Goal: Transaction & Acquisition: Purchase product/service

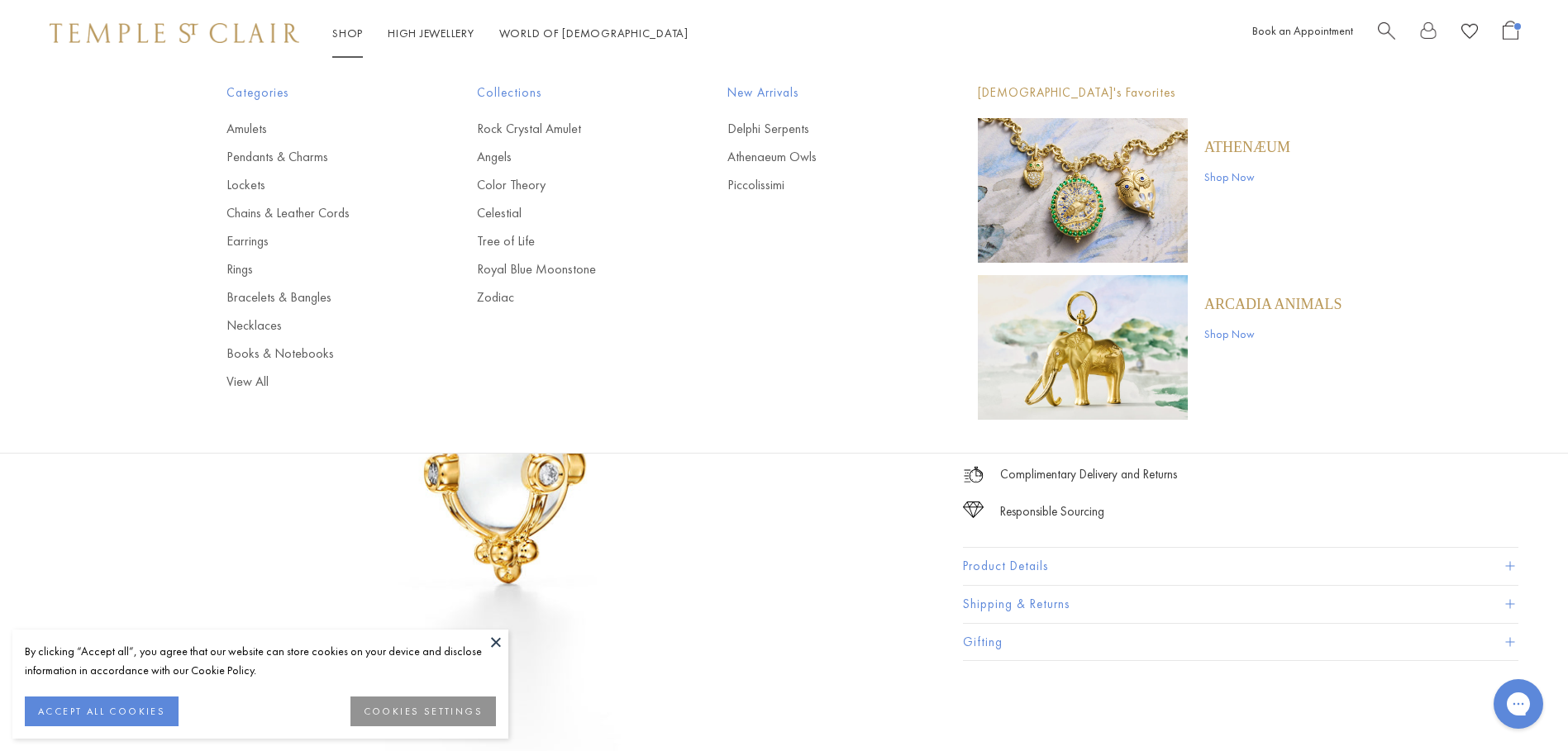
click at [339, 31] on link "Shop Shop" at bounding box center [347, 33] width 30 height 15
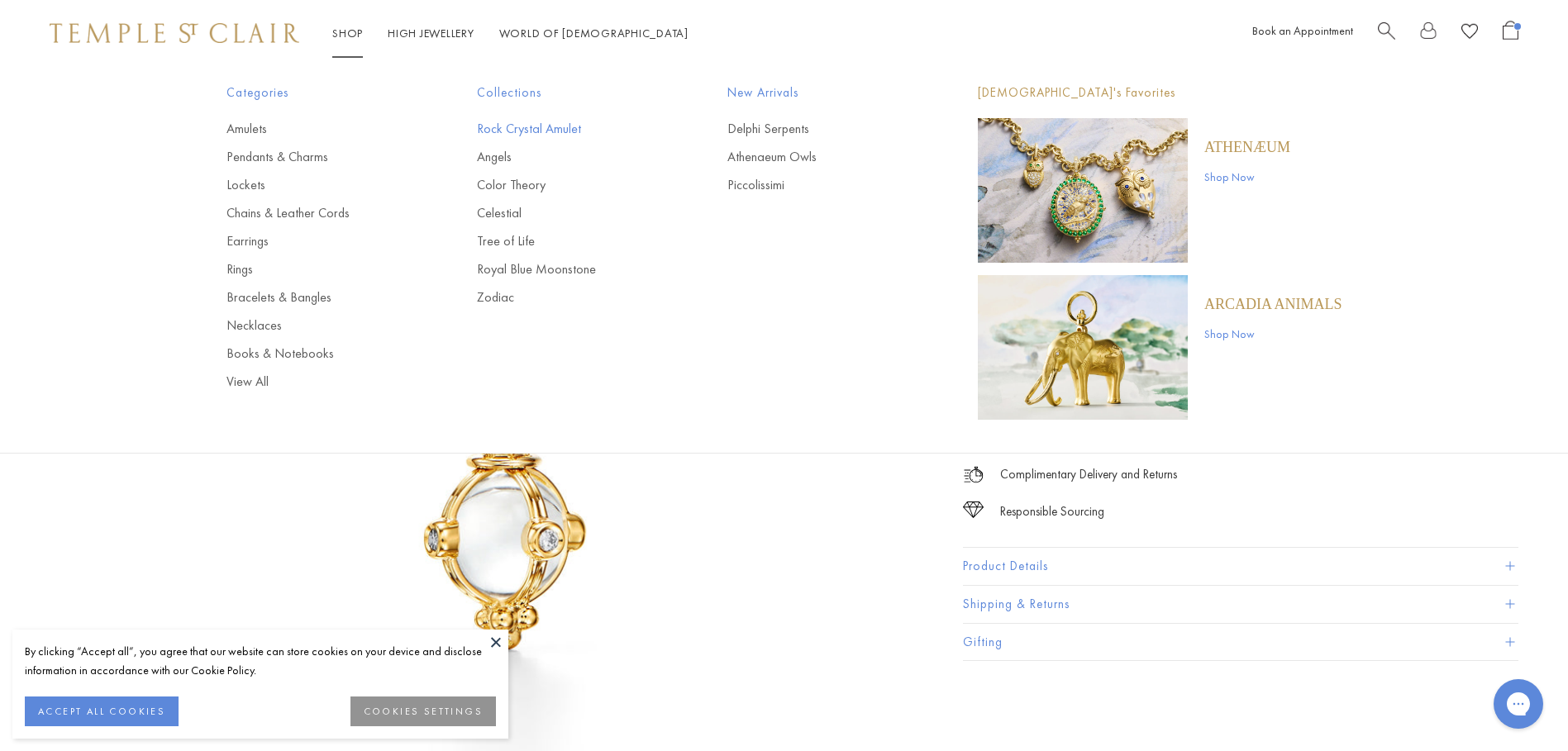
click at [563, 128] on link "Rock Crystal Amulet" at bounding box center [569, 128] width 185 height 18
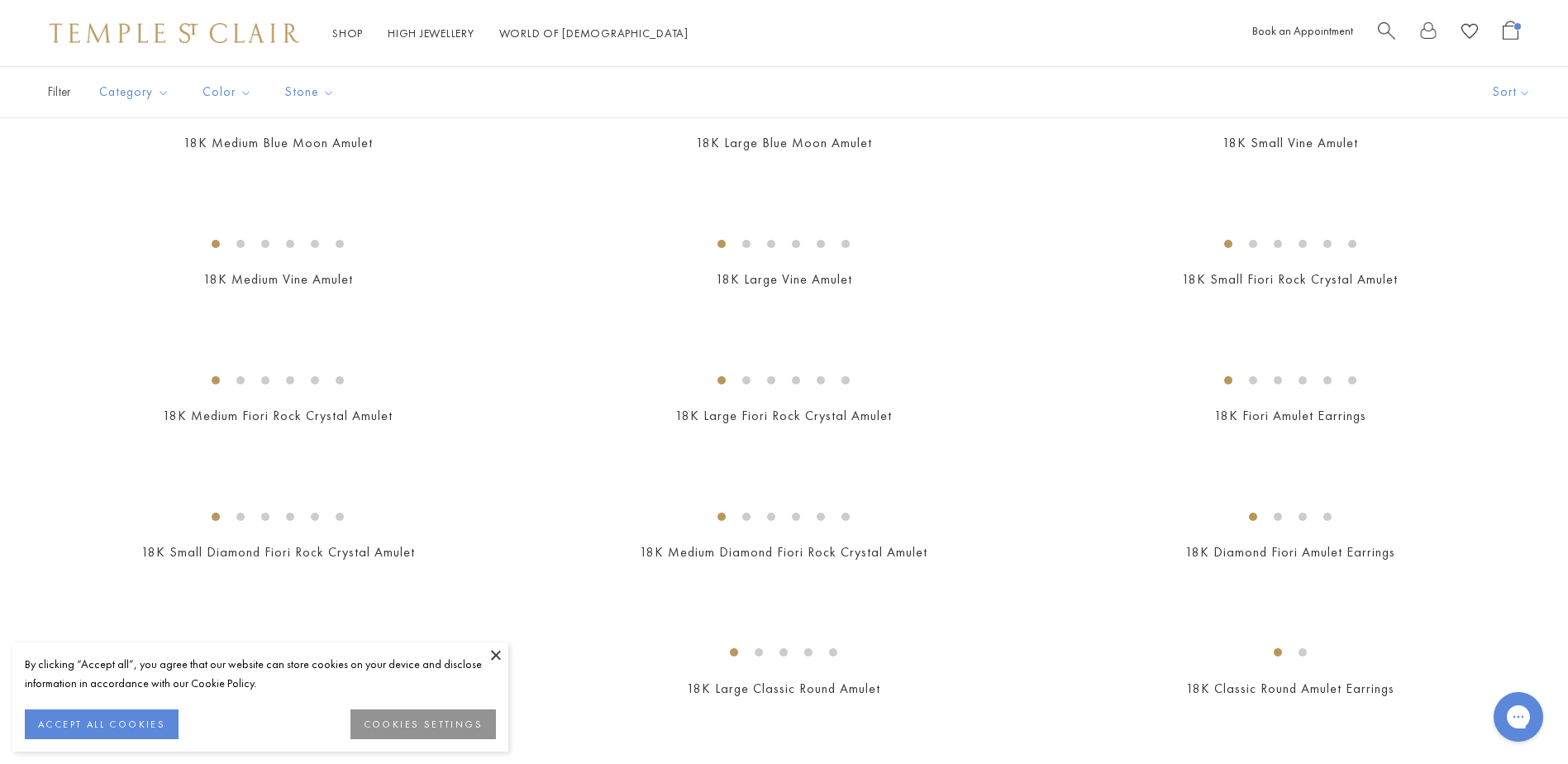
scroll to position [248, 0]
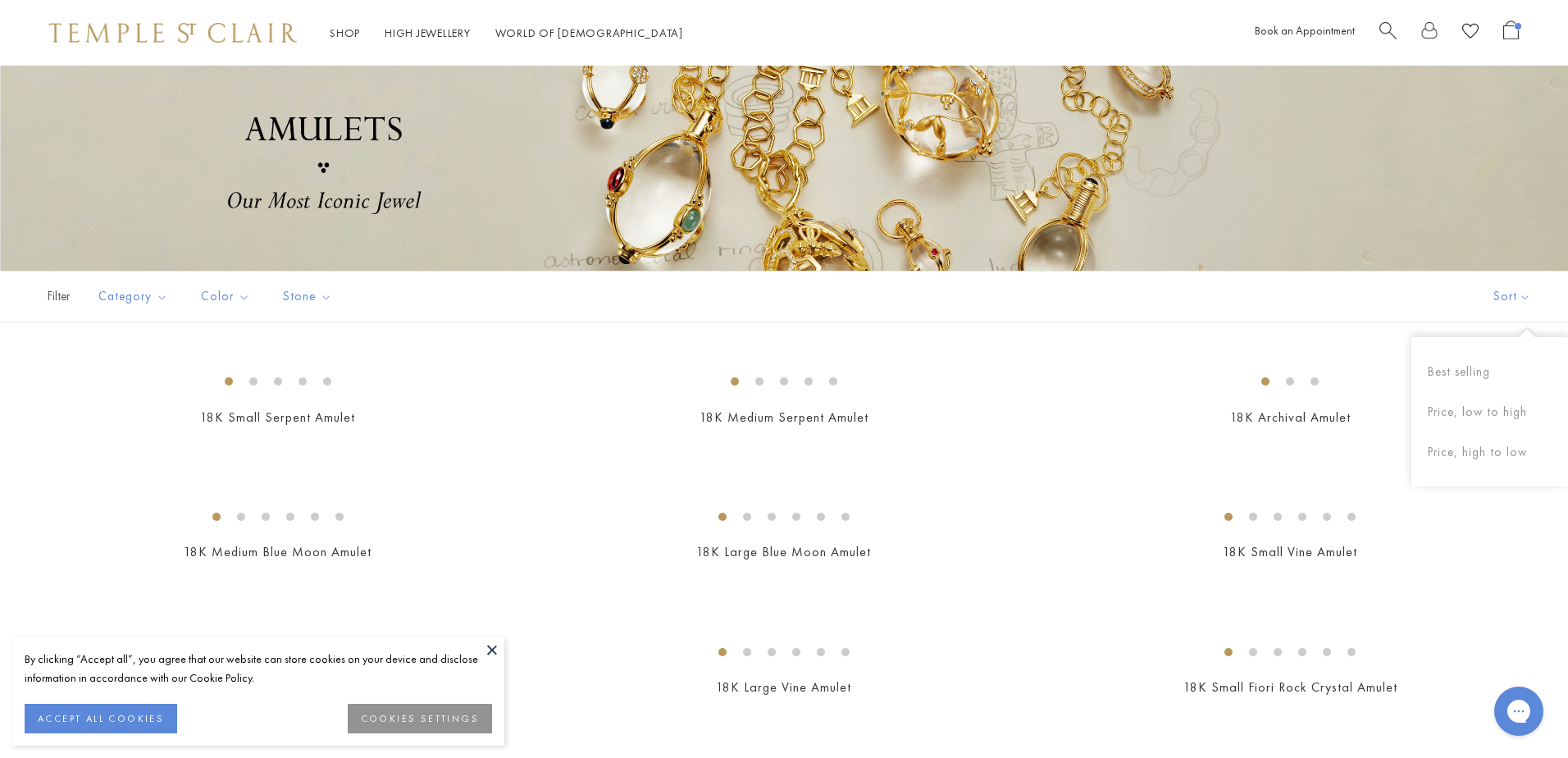
click at [1511, 300] on button "Sort" at bounding box center [1512, 297] width 112 height 50
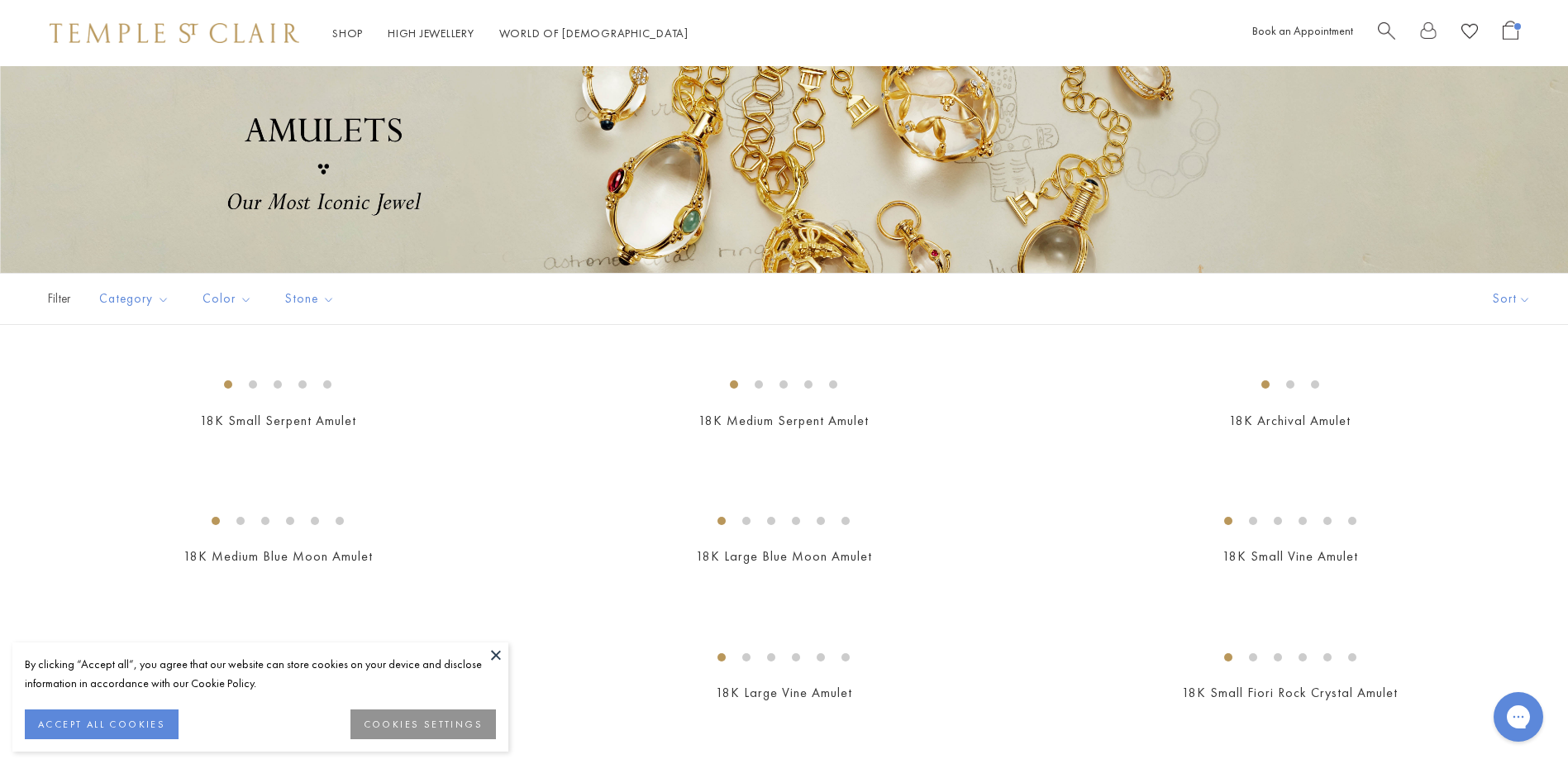
click at [1523, 303] on button "Sort" at bounding box center [1512, 299] width 112 height 51
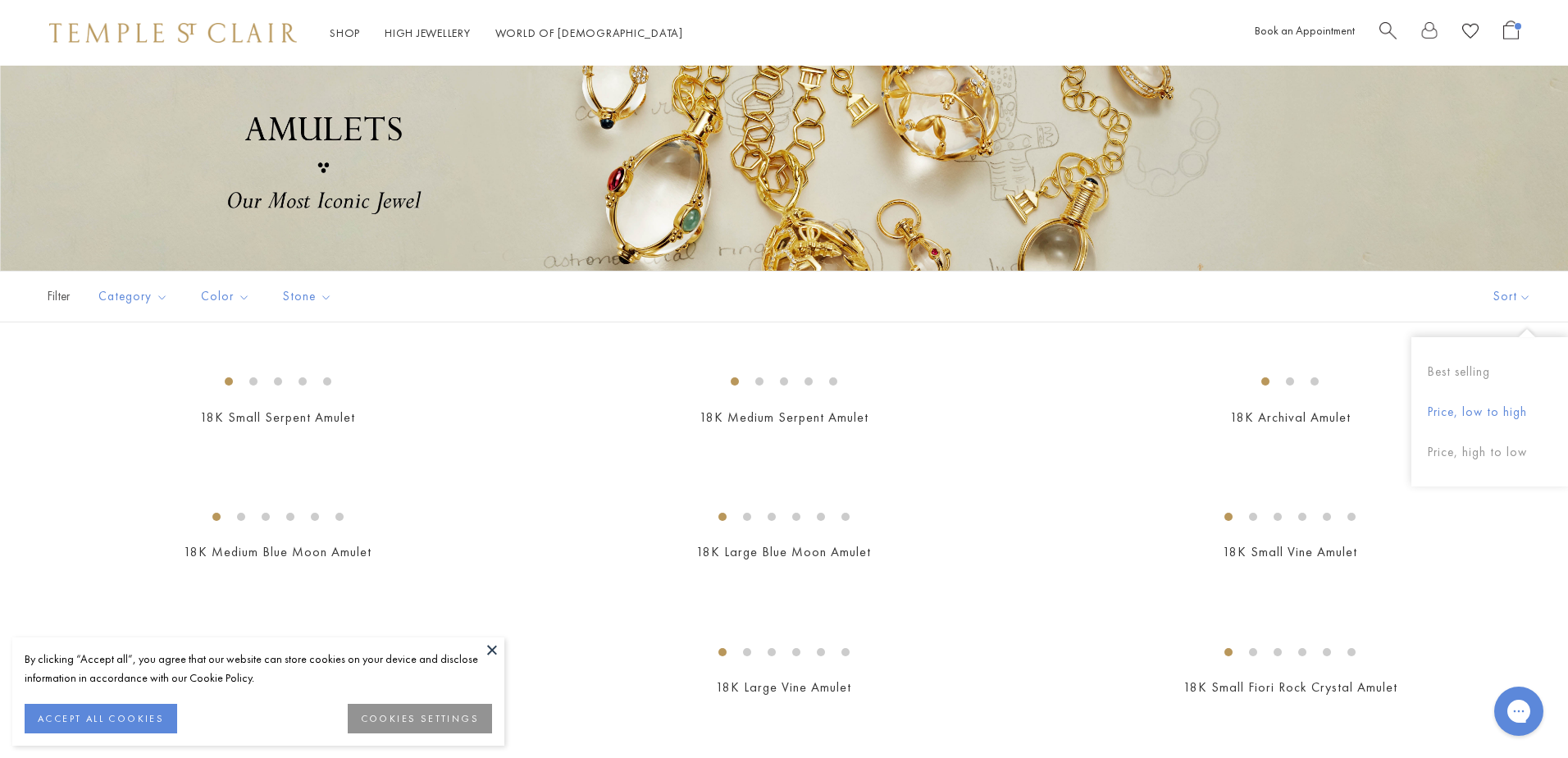
click at [1472, 410] on button "Price, low to high" at bounding box center [1489, 412] width 157 height 40
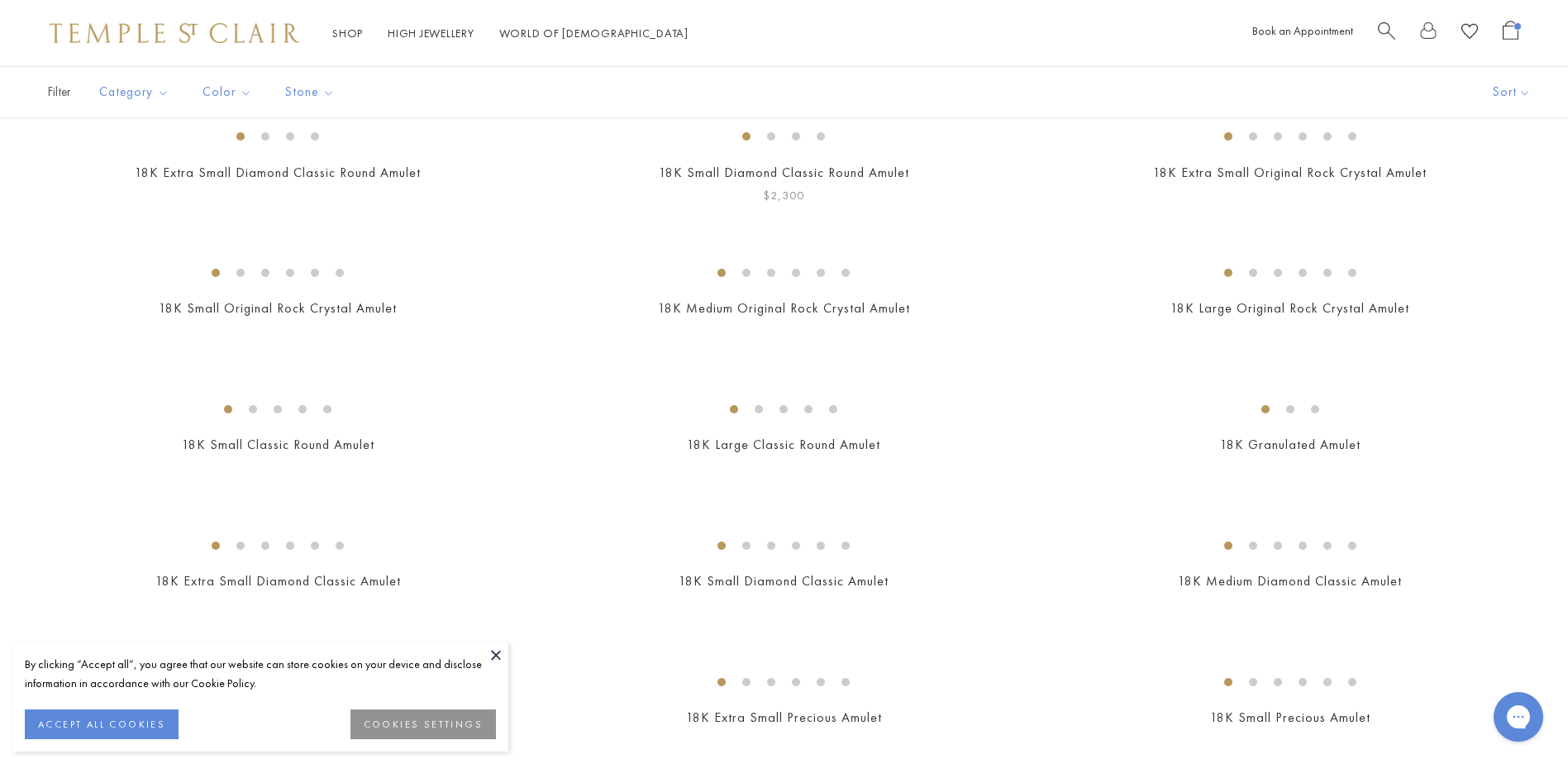
scroll to position [579, 0]
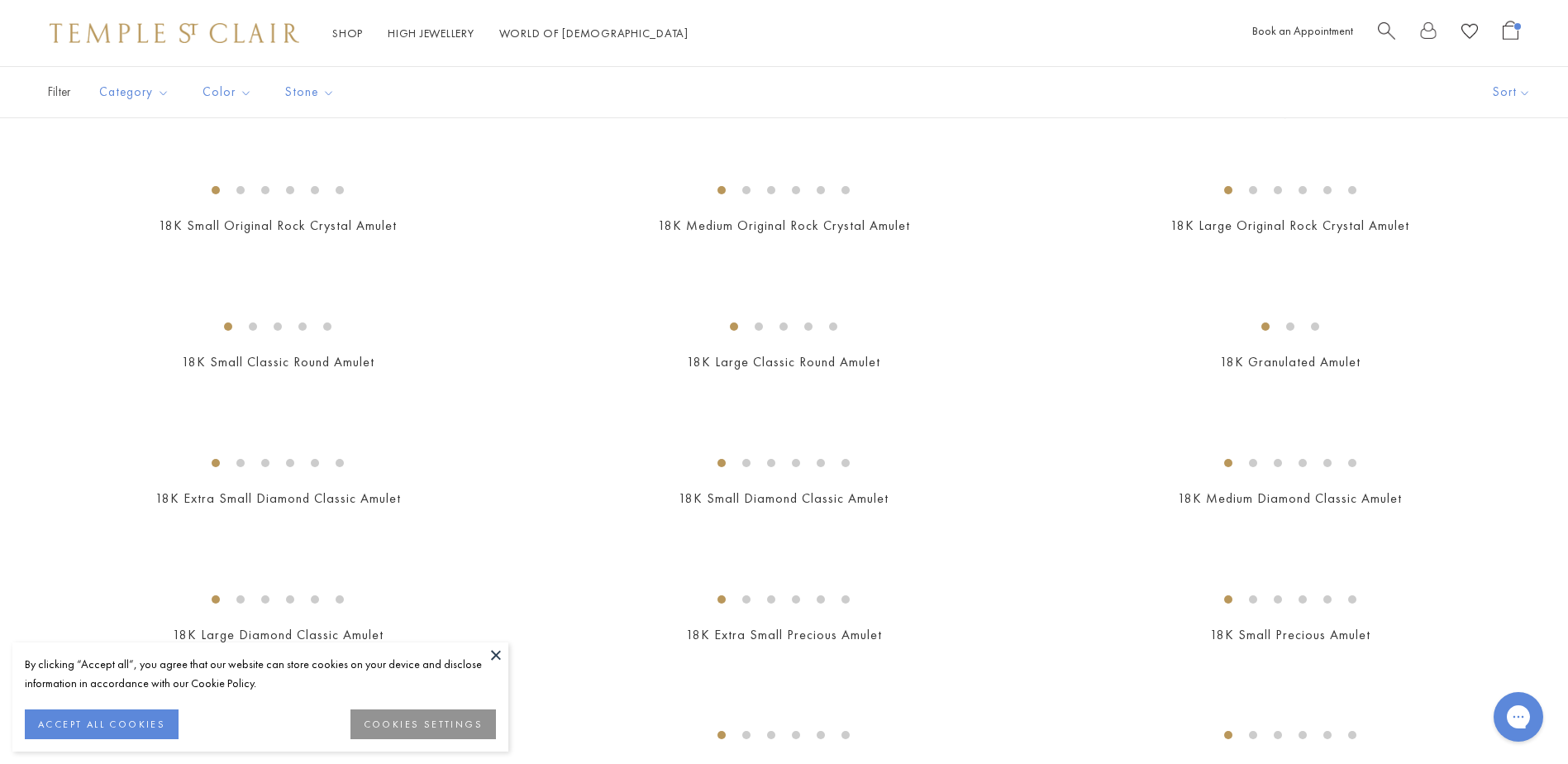
click at [0, 0] on img at bounding box center [0, 0] width 0 height 0
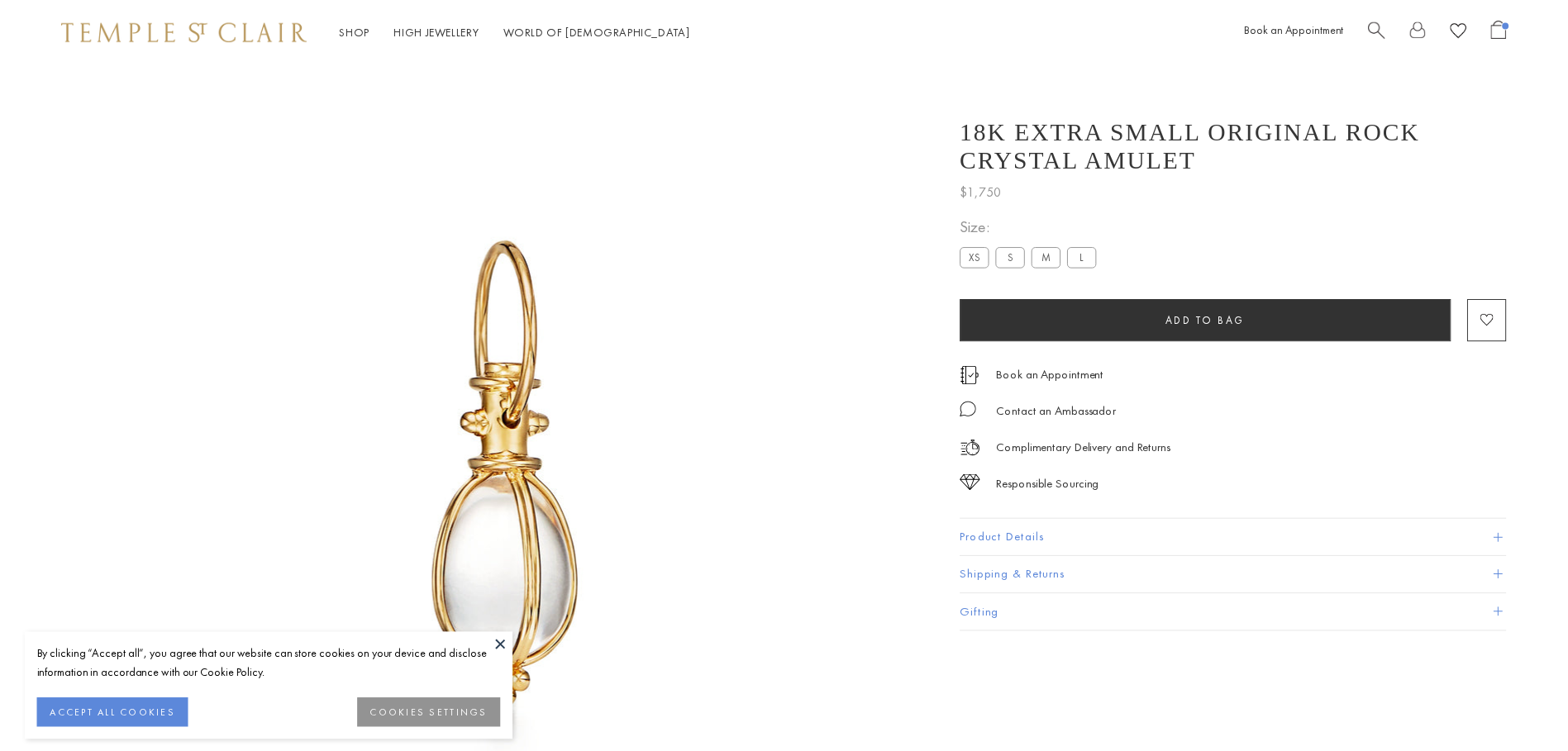
scroll to position [66, 0]
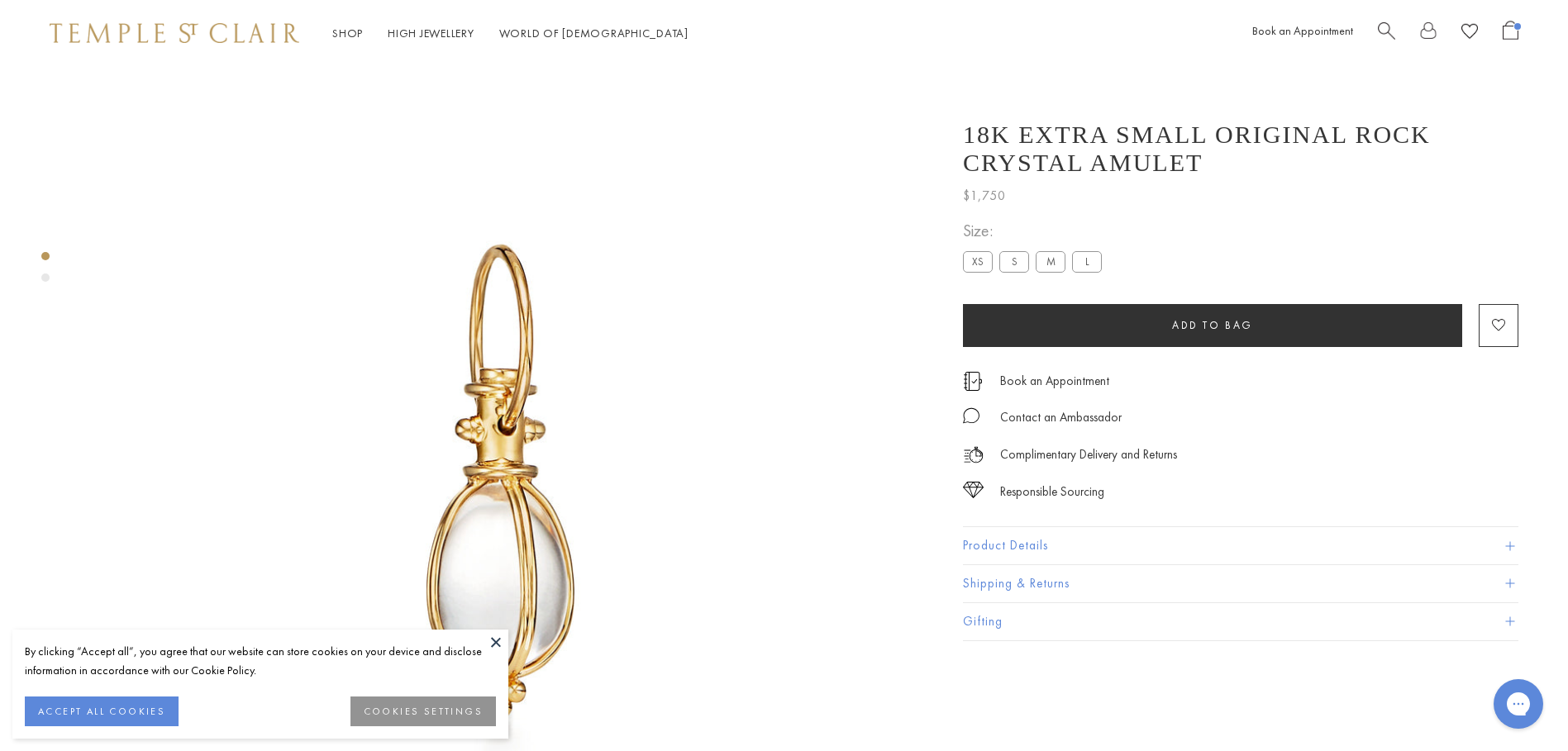
click at [499, 640] on button at bounding box center [496, 642] width 25 height 25
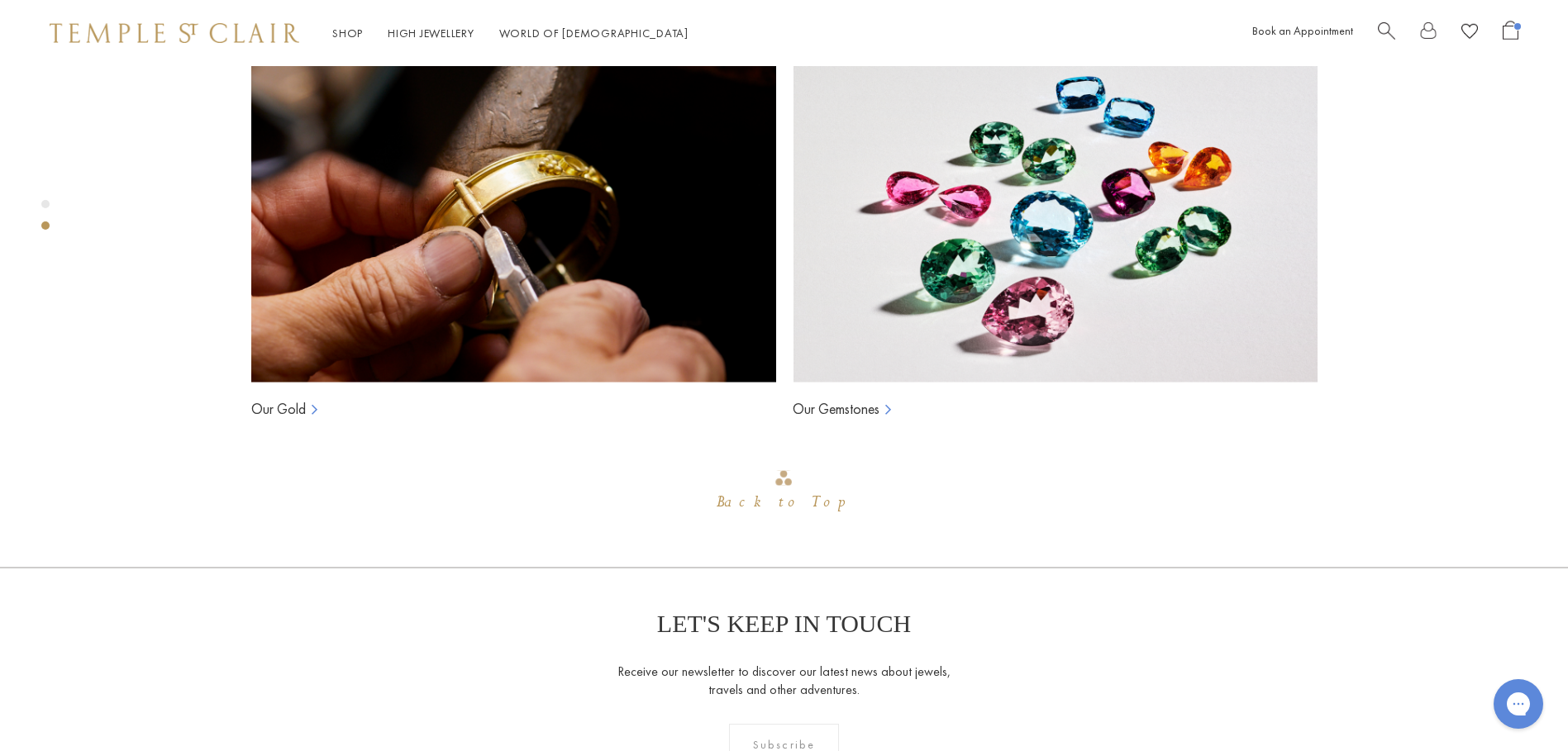
scroll to position [1240, 0]
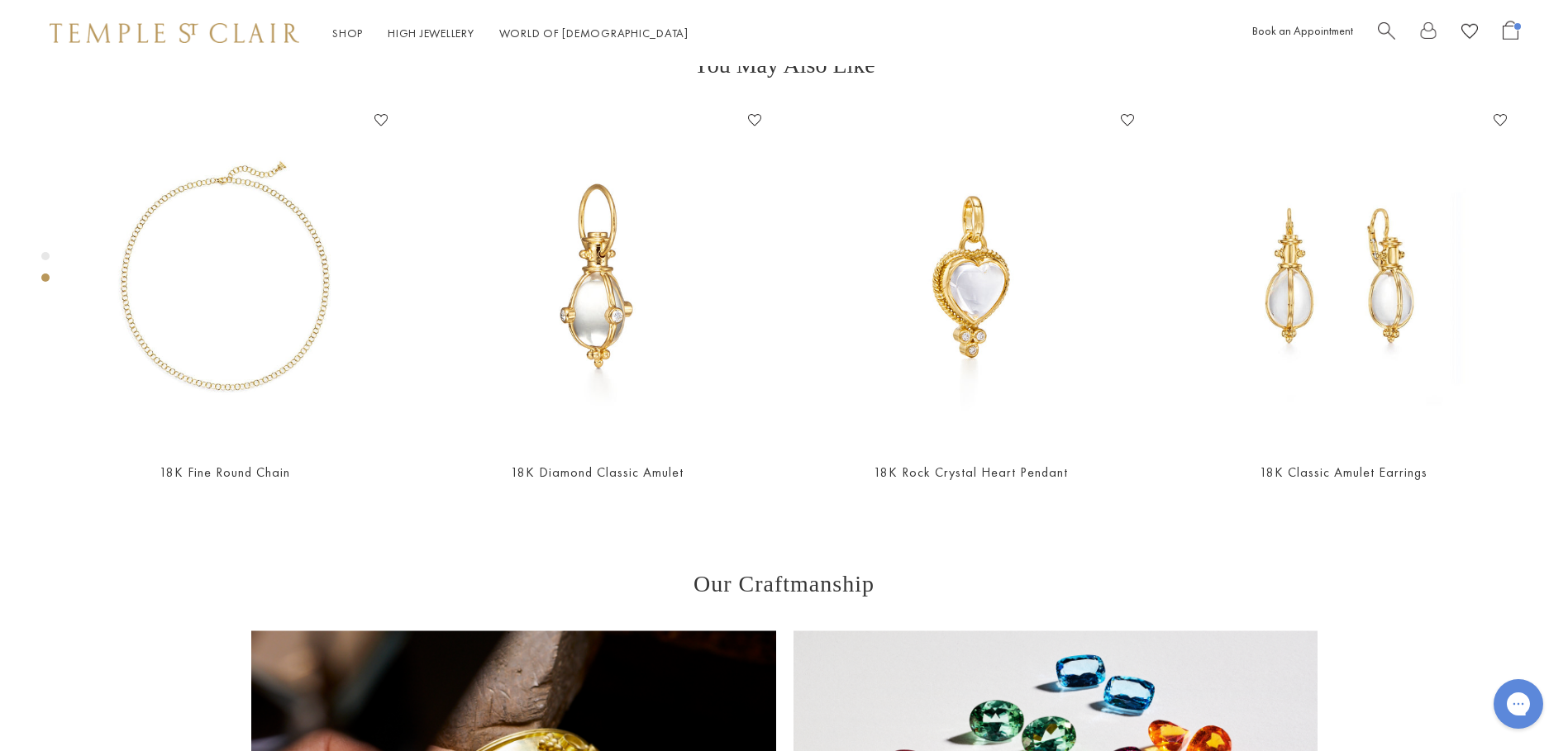
scroll to position [579, 0]
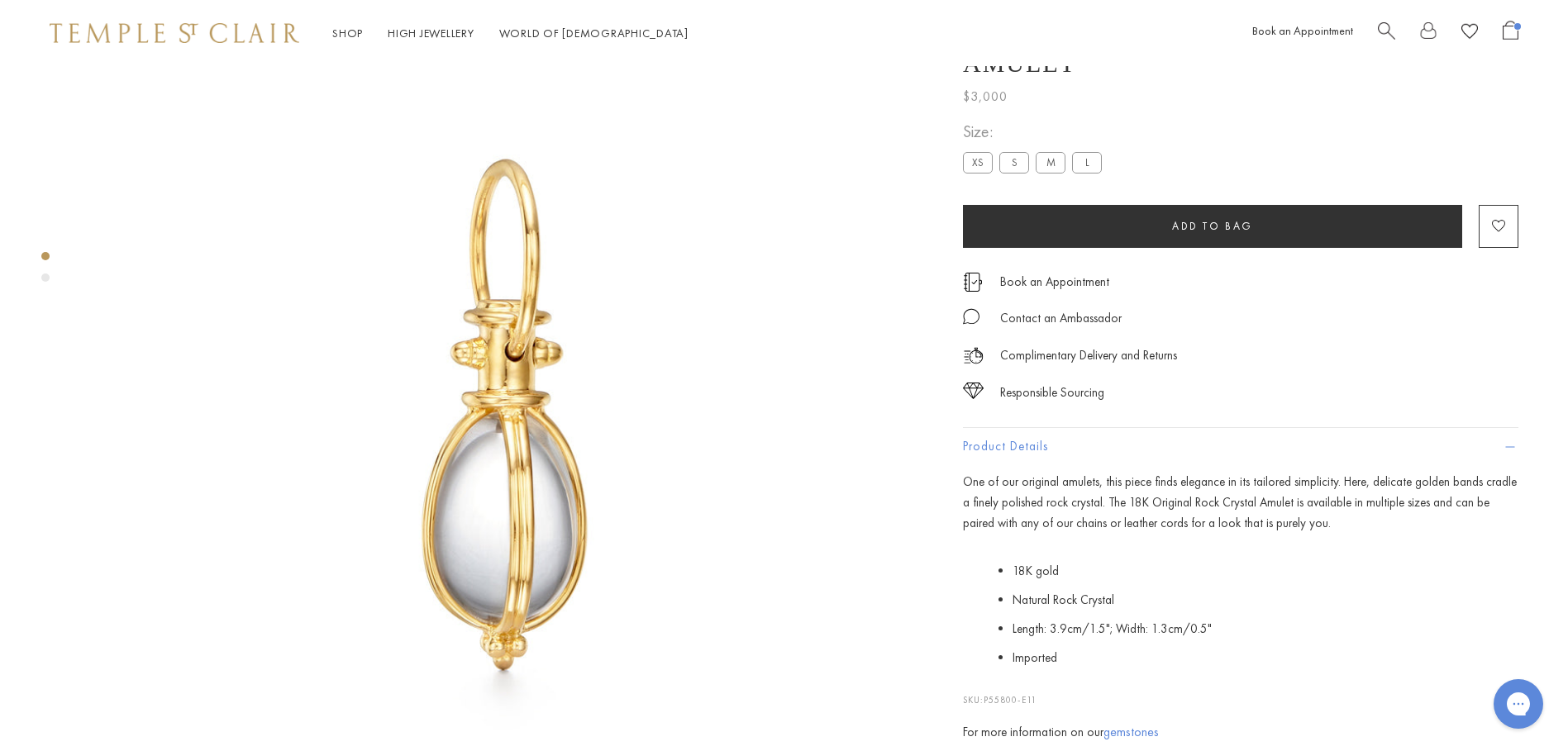
click at [982, 174] on label "XS" at bounding box center [977, 162] width 29 height 21
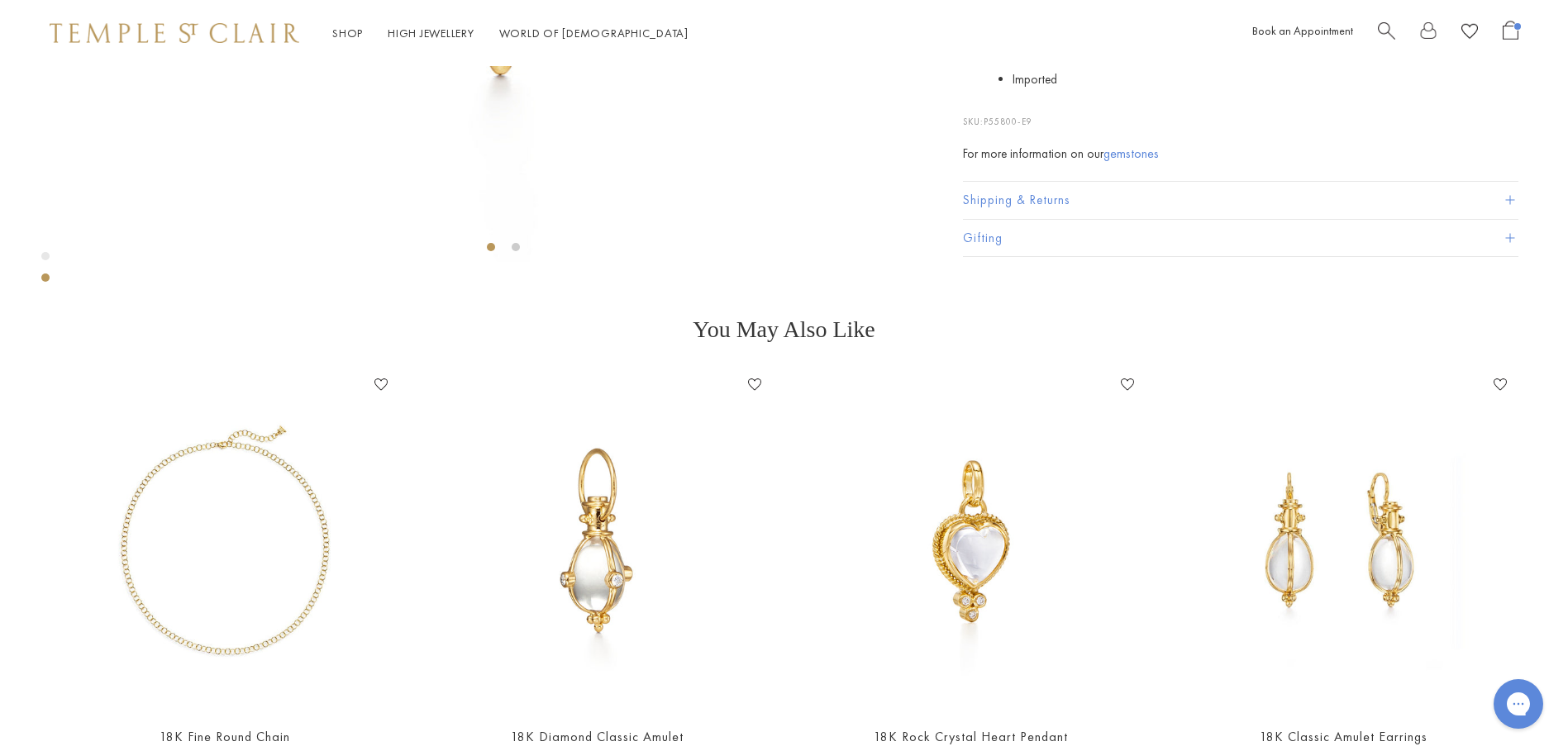
scroll to position [1058, 0]
